Goal: Transaction & Acquisition: Purchase product/service

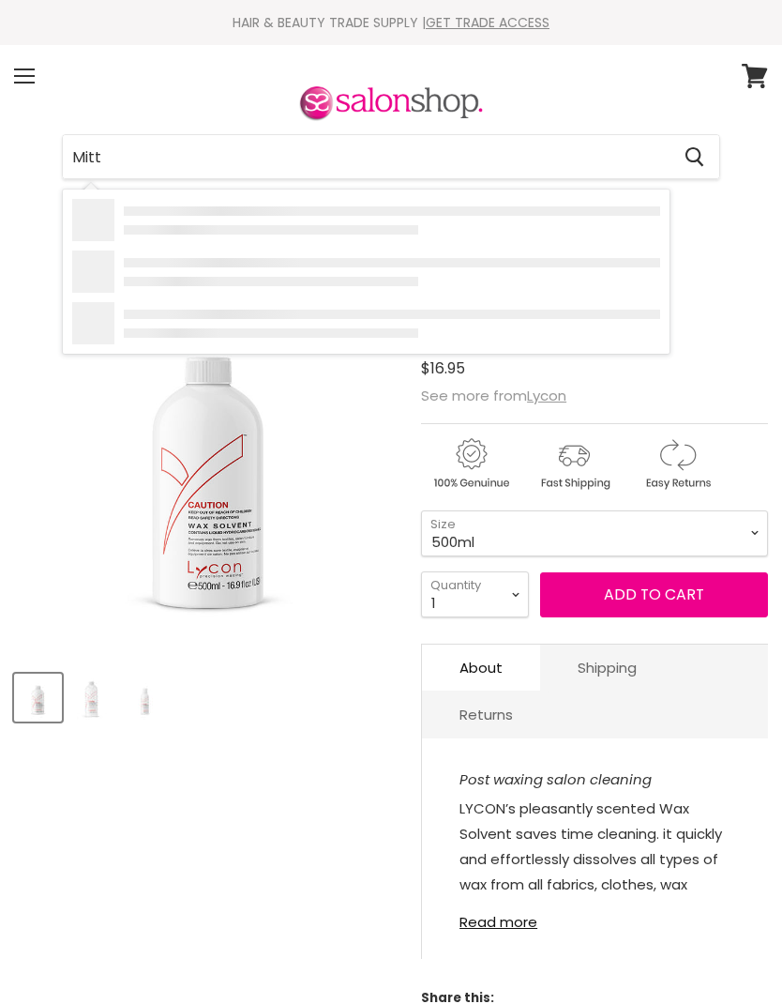
type input "Mitty"
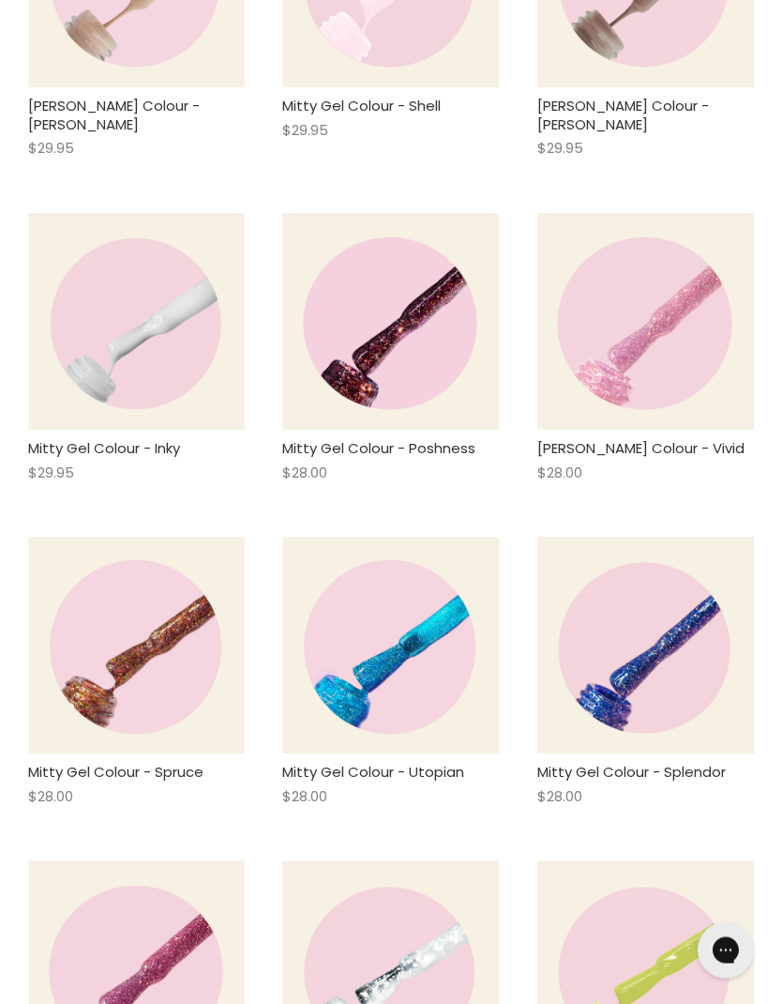
scroll to position [2076, 0]
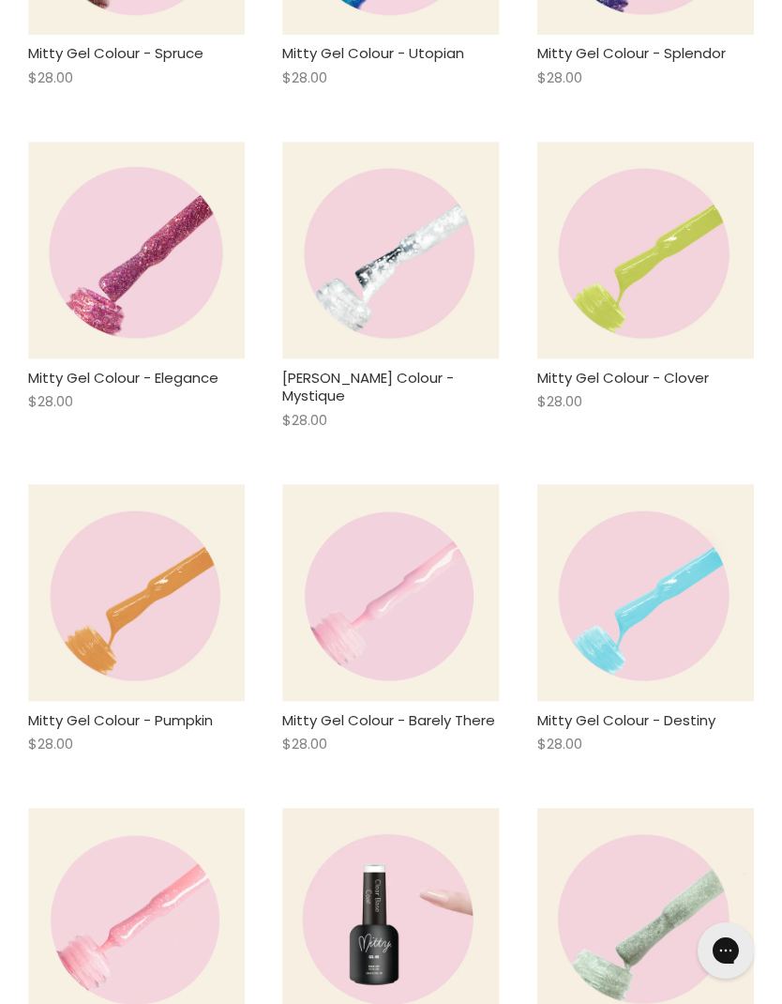
scroll to position [2803, 0]
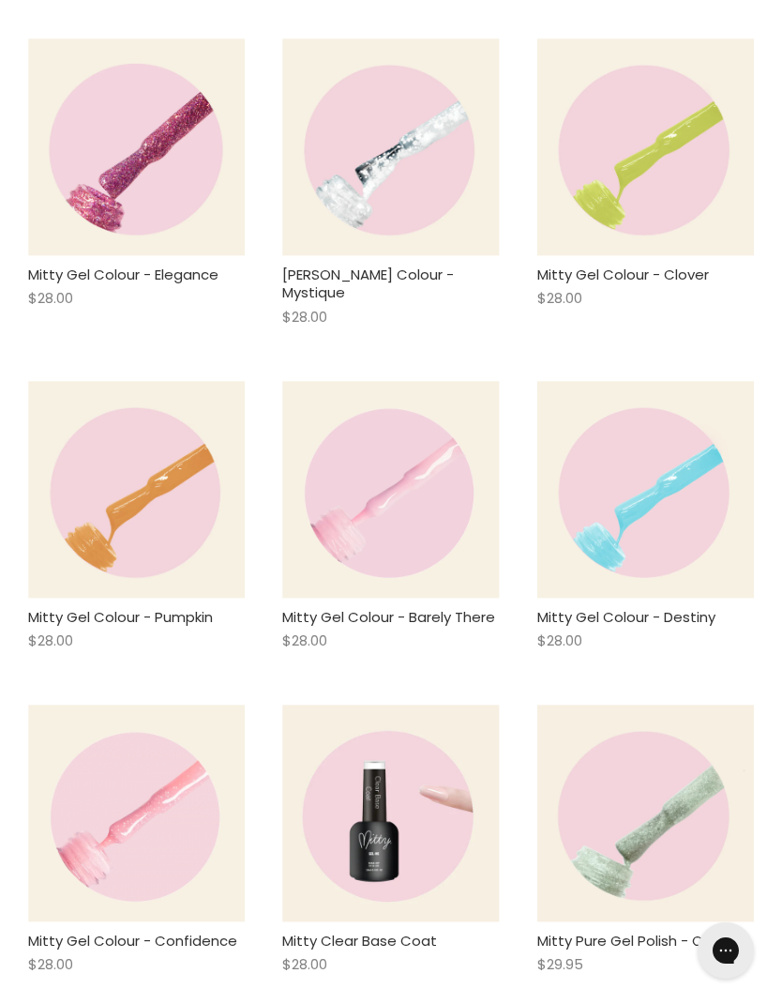
click at [365, 496] on img "Main content" at bounding box center [390, 489] width 217 height 217
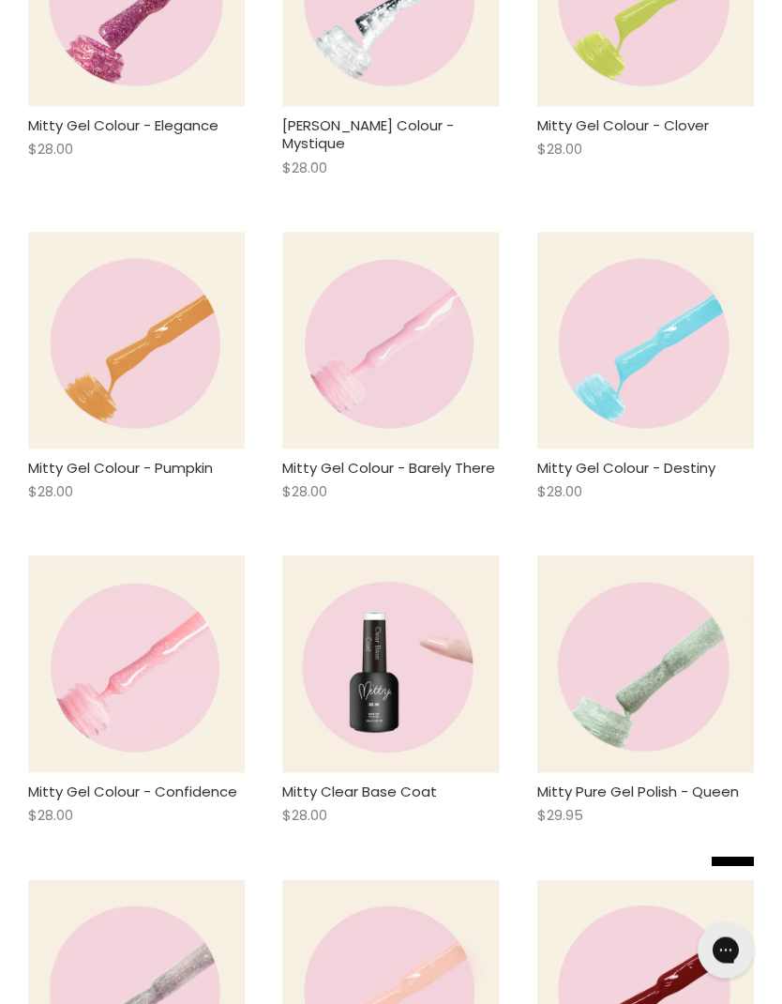
scroll to position [3028, 0]
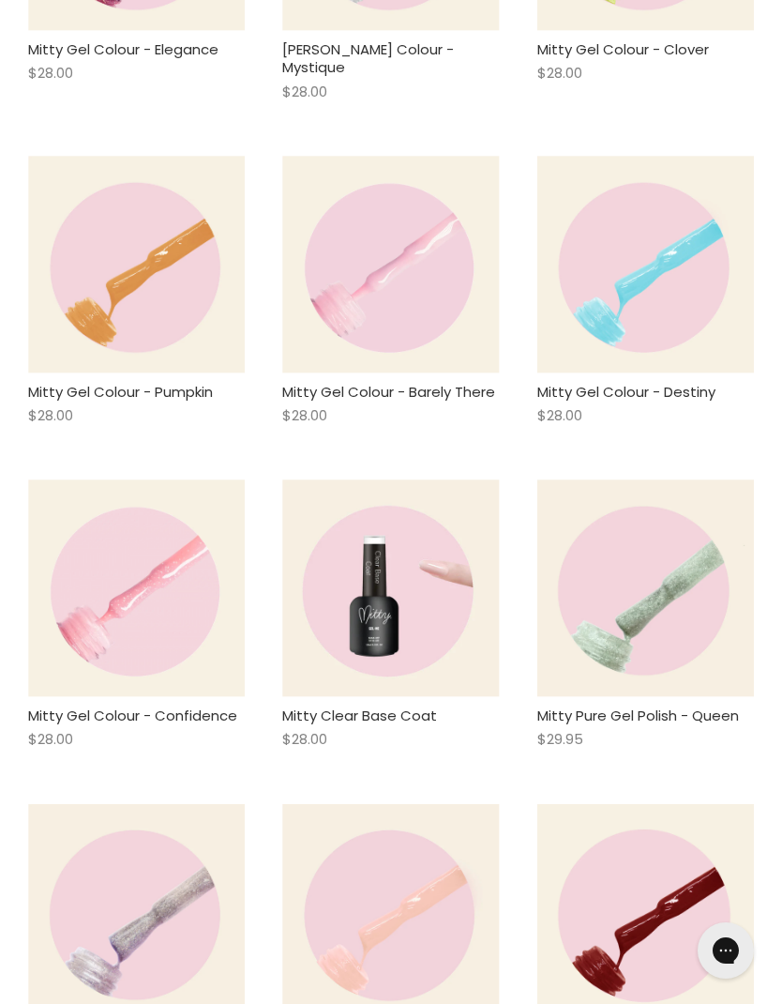
click at [93, 623] on img "Main content" at bounding box center [136, 587] width 217 height 217
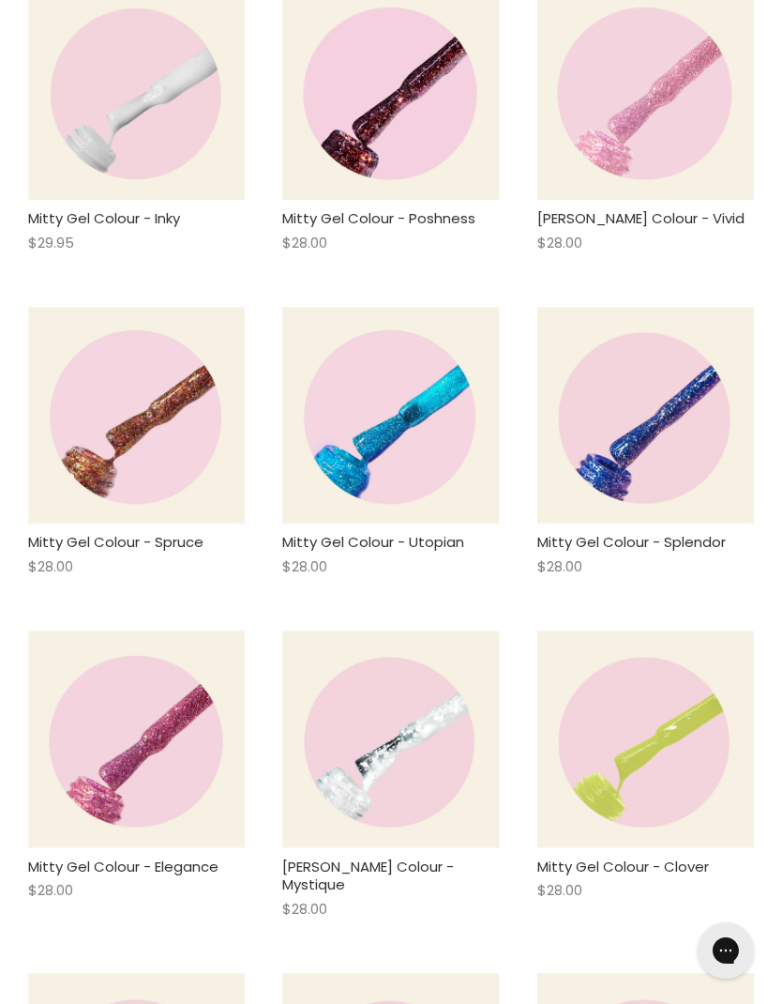
scroll to position [1992, 0]
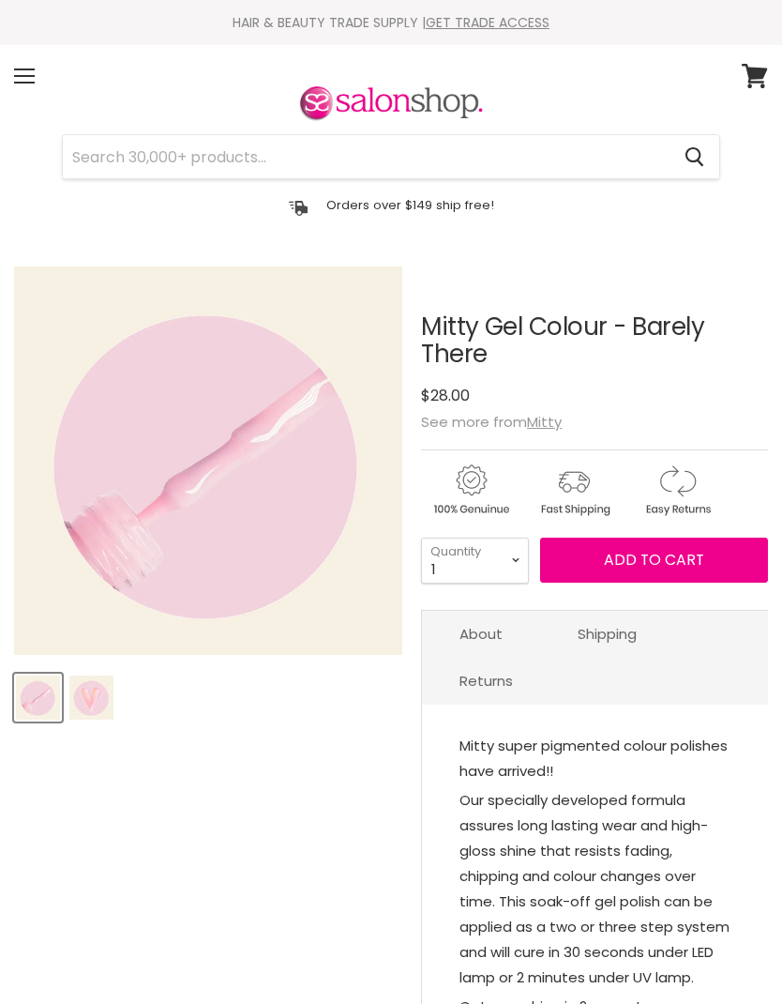
click at [99, 711] on img "Product thumbnails" at bounding box center [91, 698] width 44 height 44
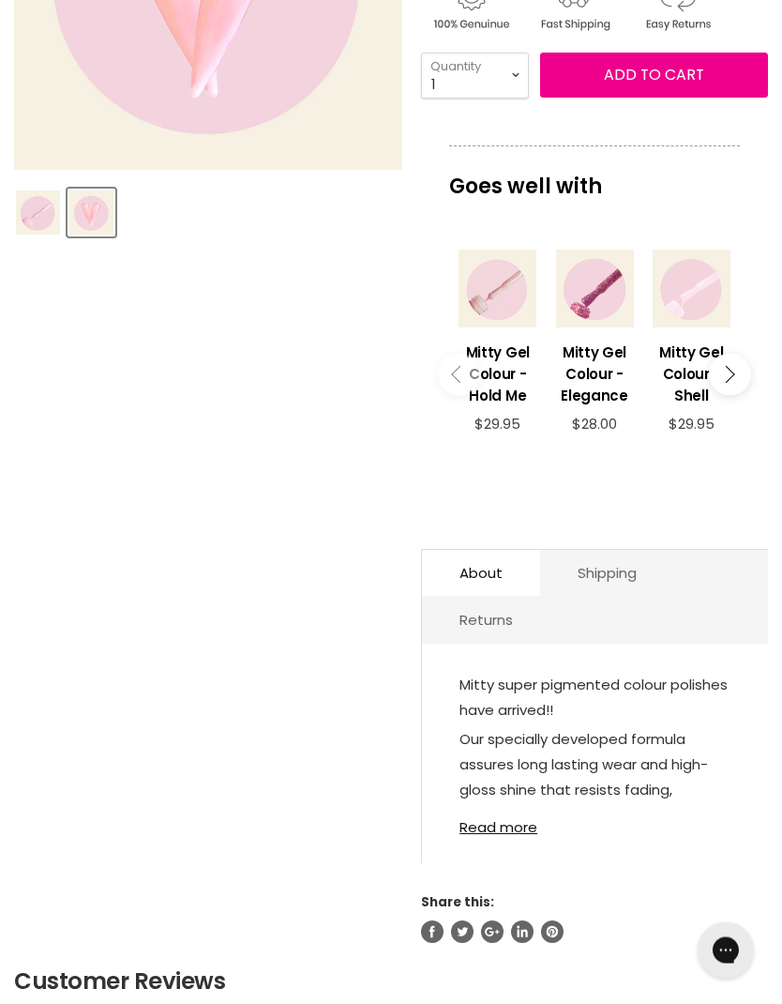
scroll to position [485, 0]
click at [515, 818] on link "Read more" at bounding box center [595, 821] width 271 height 27
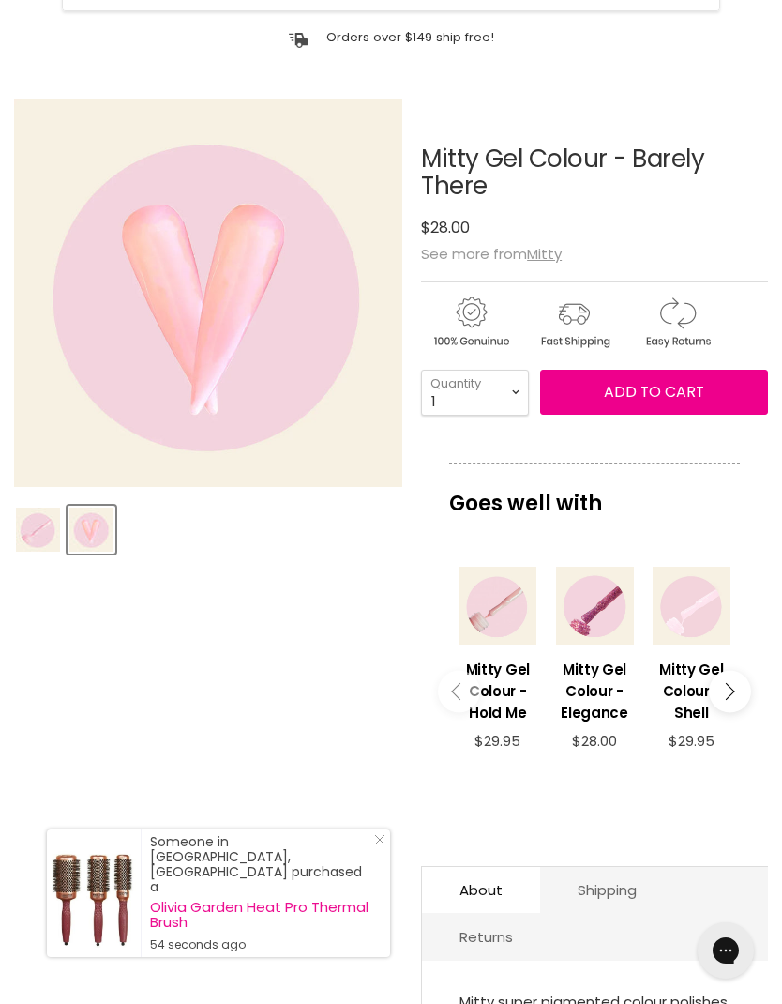
scroll to position [0, 0]
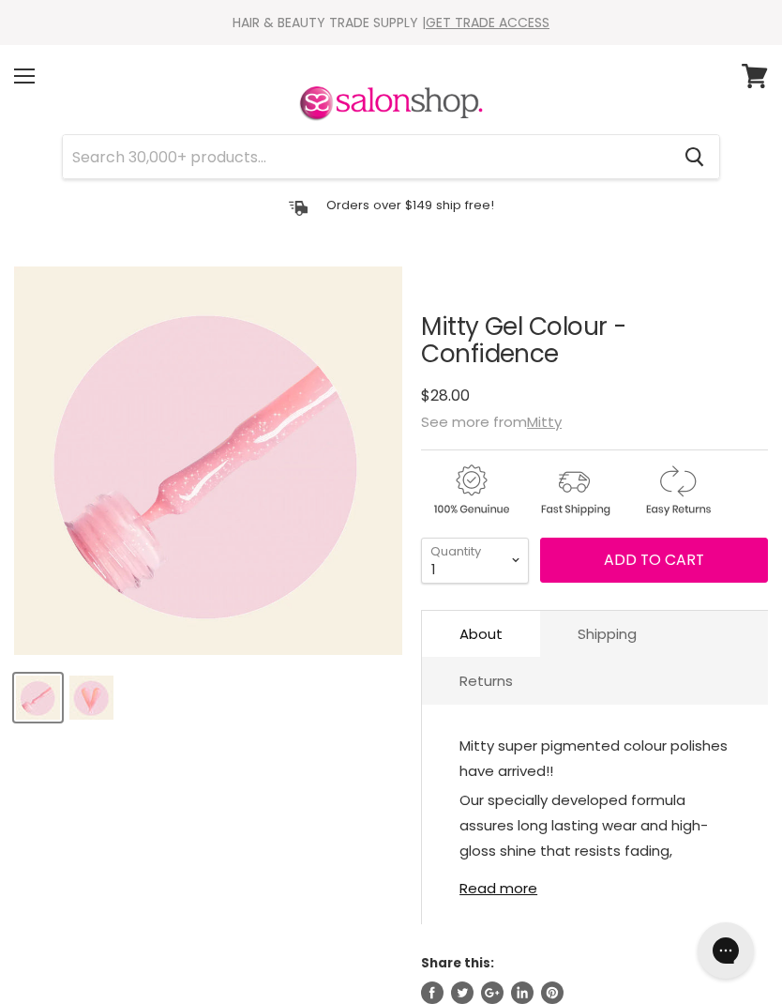
click at [107, 697] on img "Product thumbnails" at bounding box center [91, 698] width 44 height 44
